Goal: Task Accomplishment & Management: Use online tool/utility

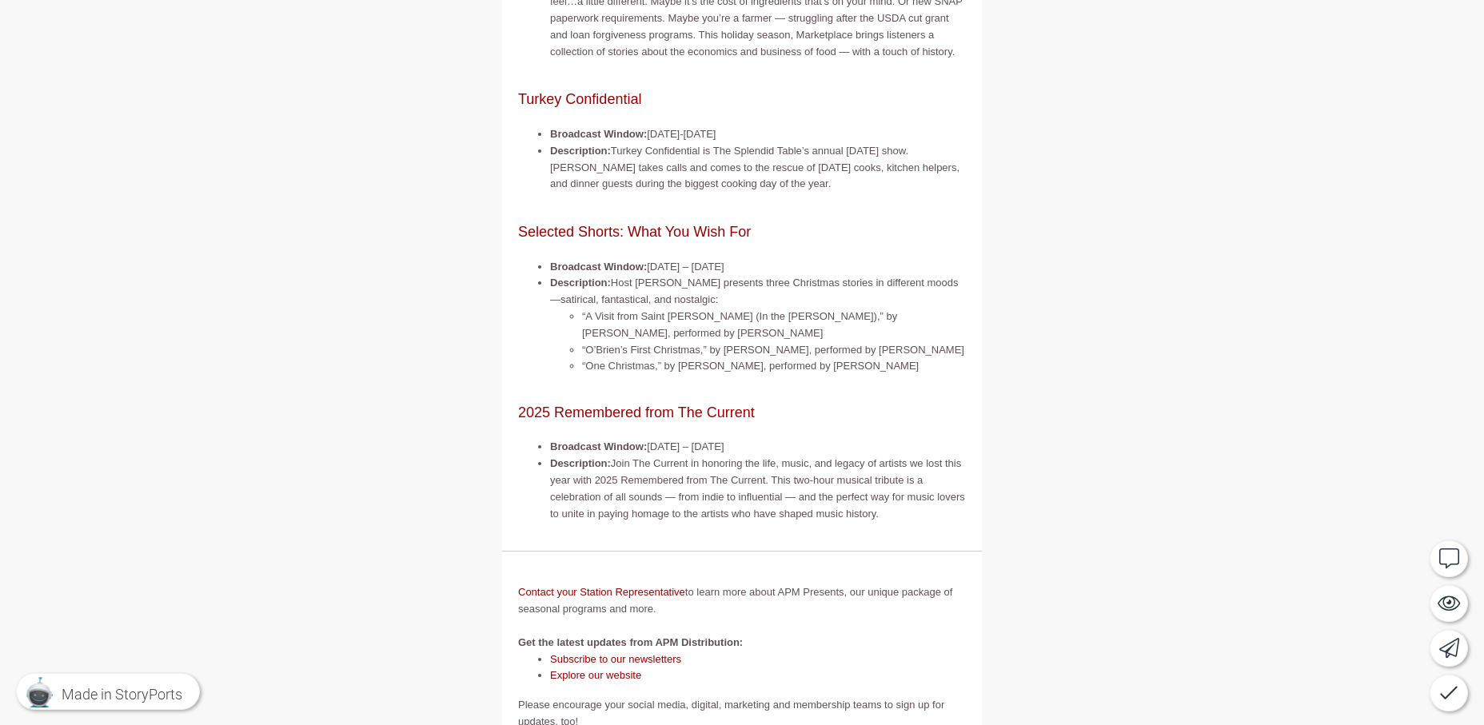
scroll to position [461, 0]
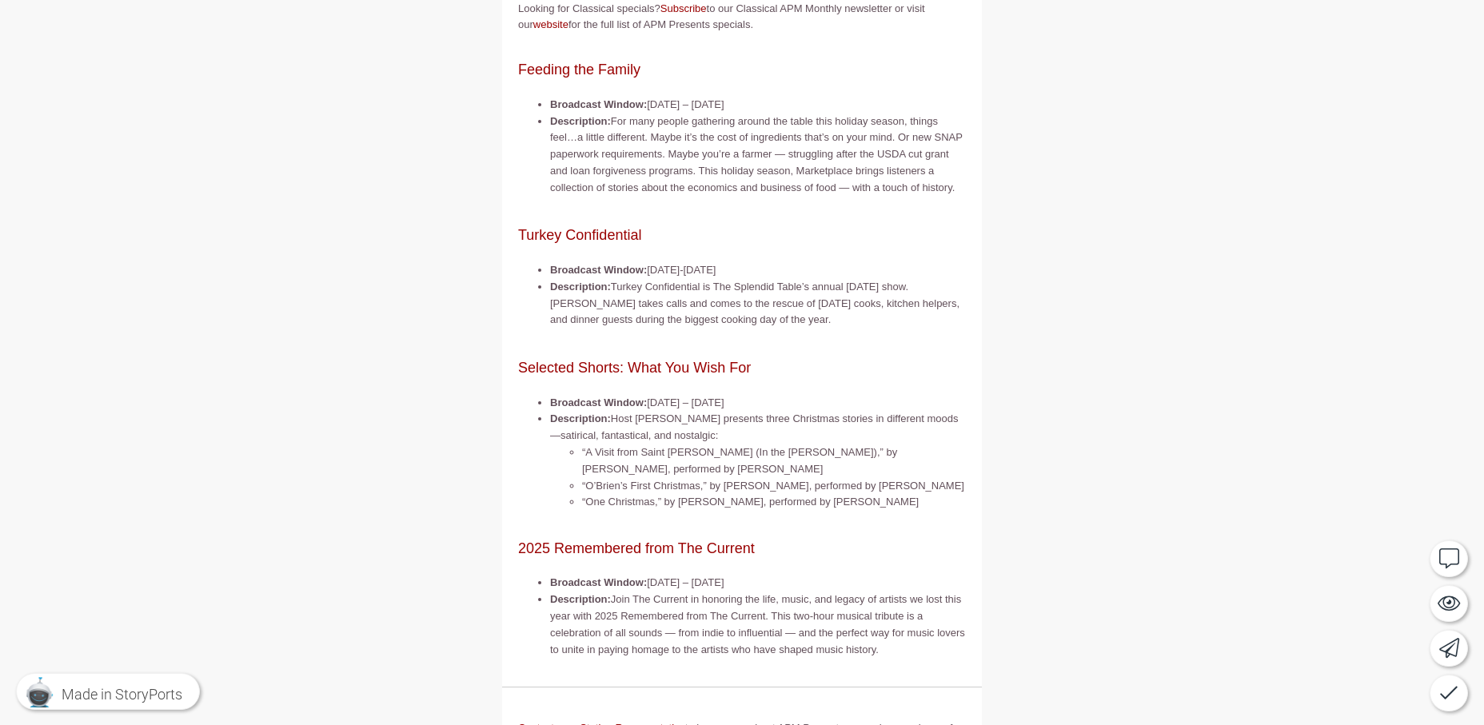
scroll to position [407, 0]
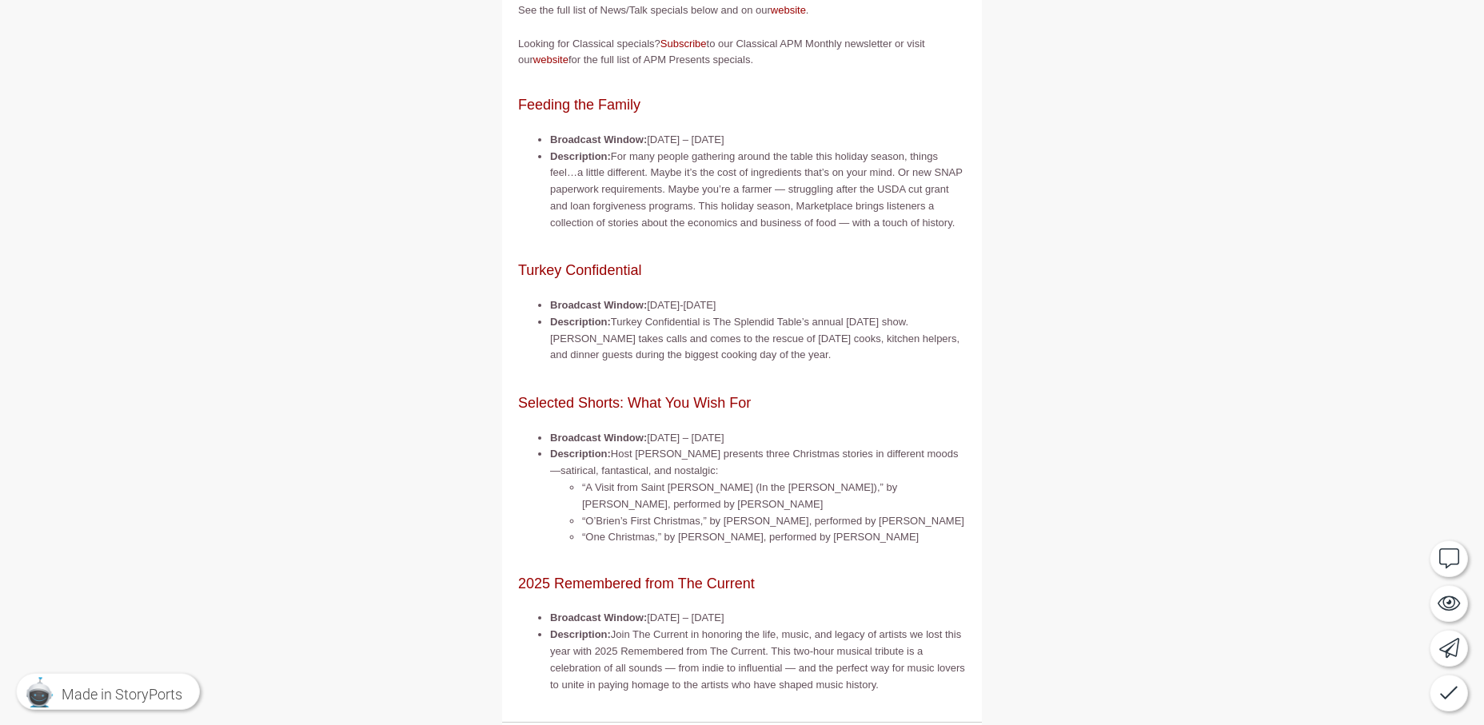
scroll to position [293, 0]
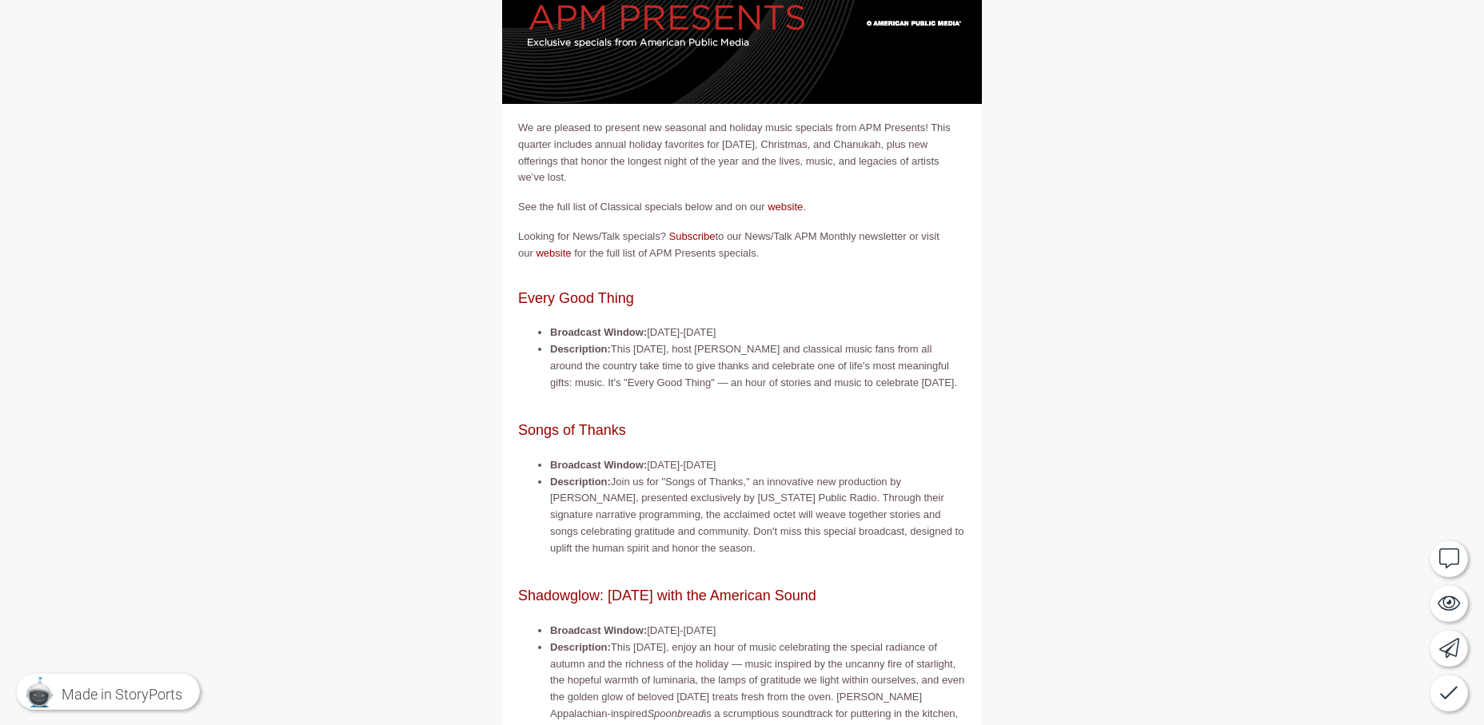
scroll to position [90, 0]
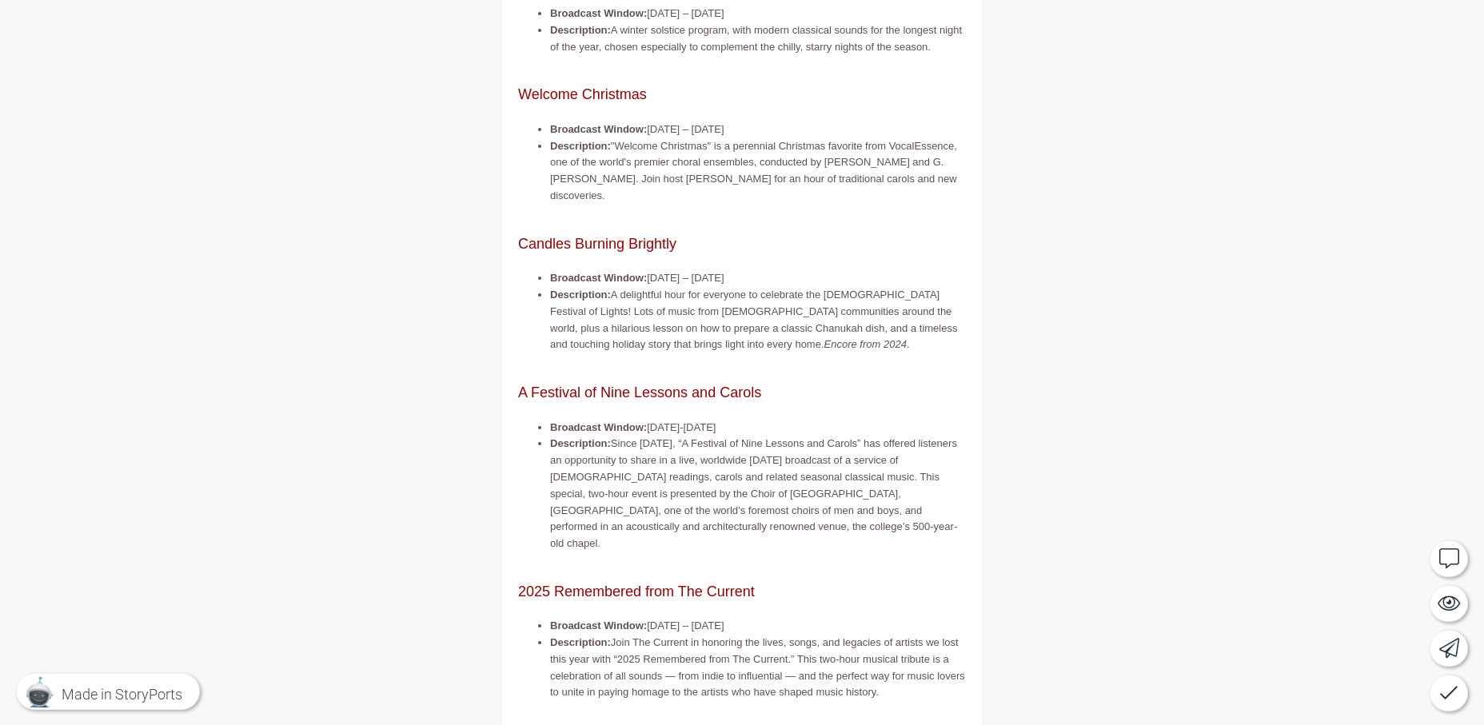
scroll to position [1500, 0]
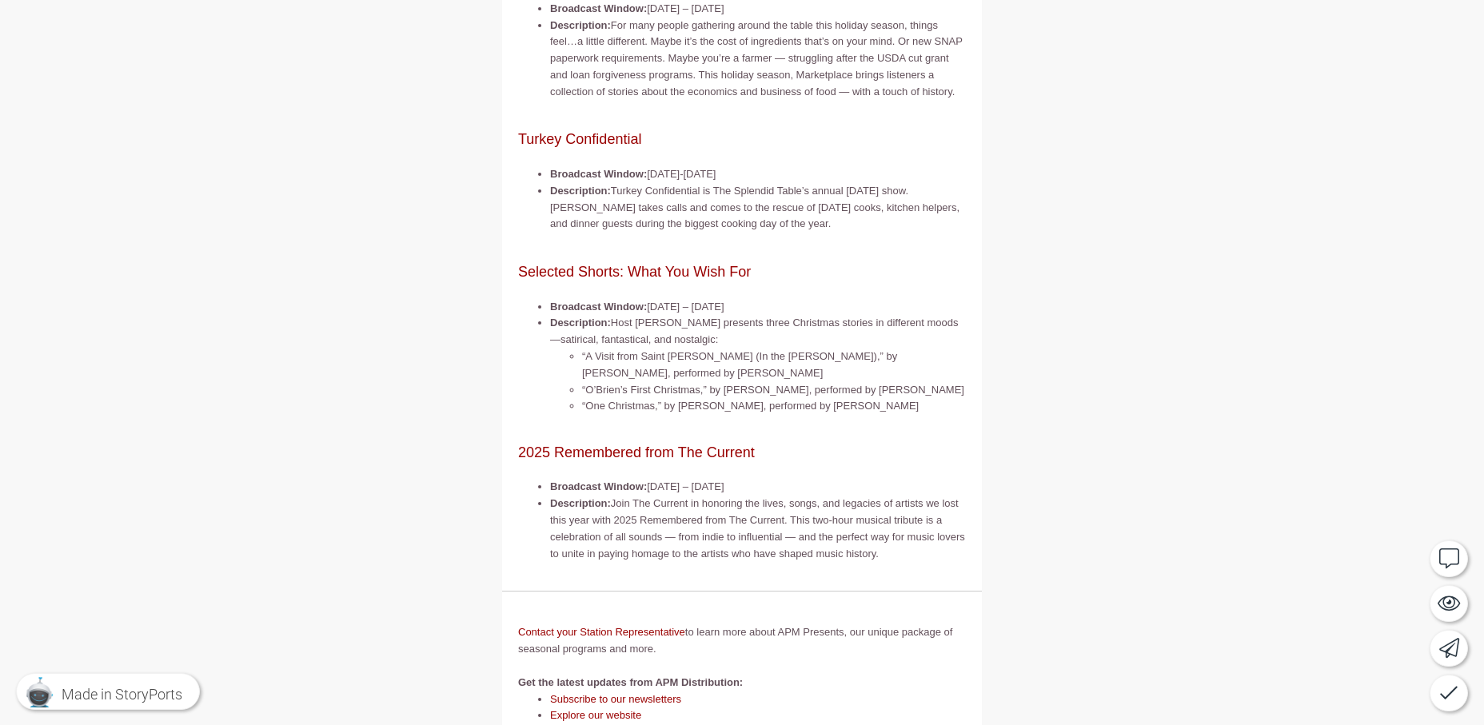
scroll to position [432, 0]
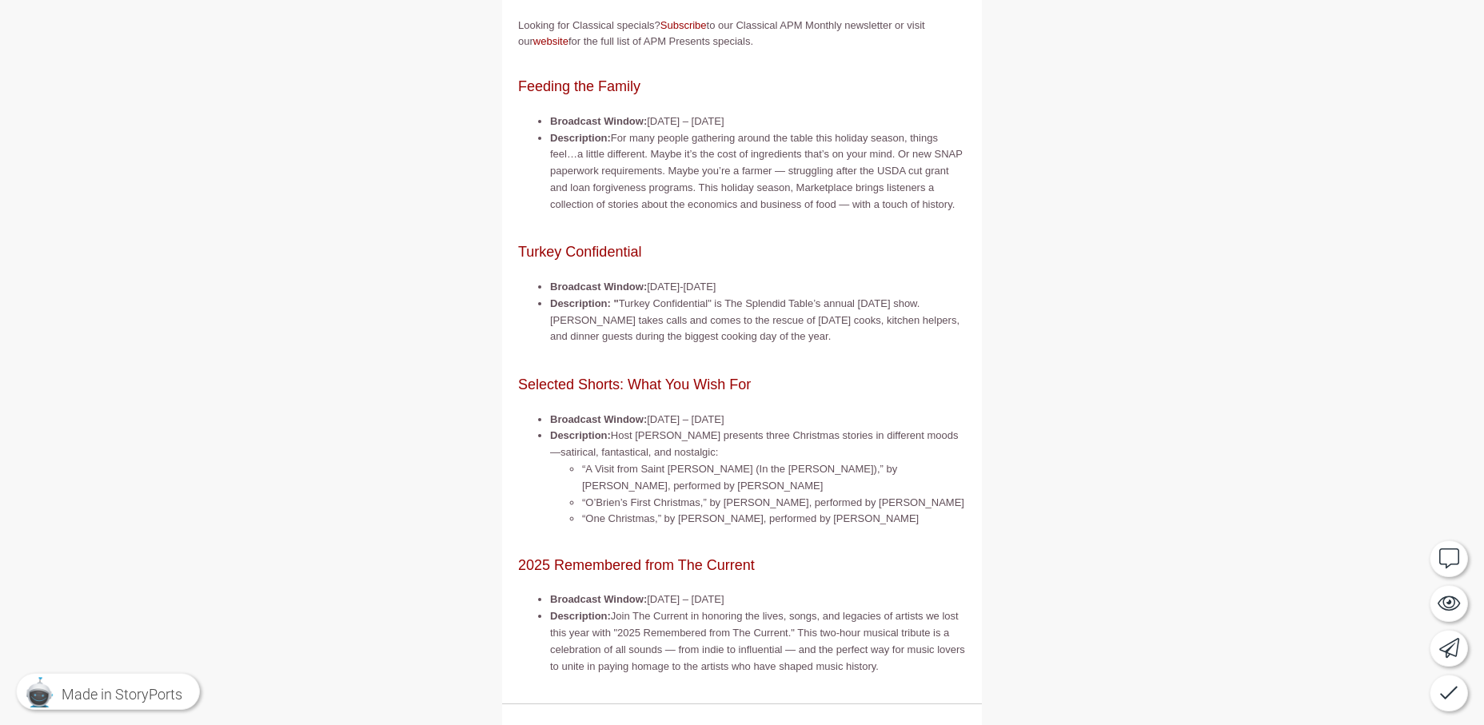
scroll to position [330, 0]
